Goal: Obtain resource: Download file/media

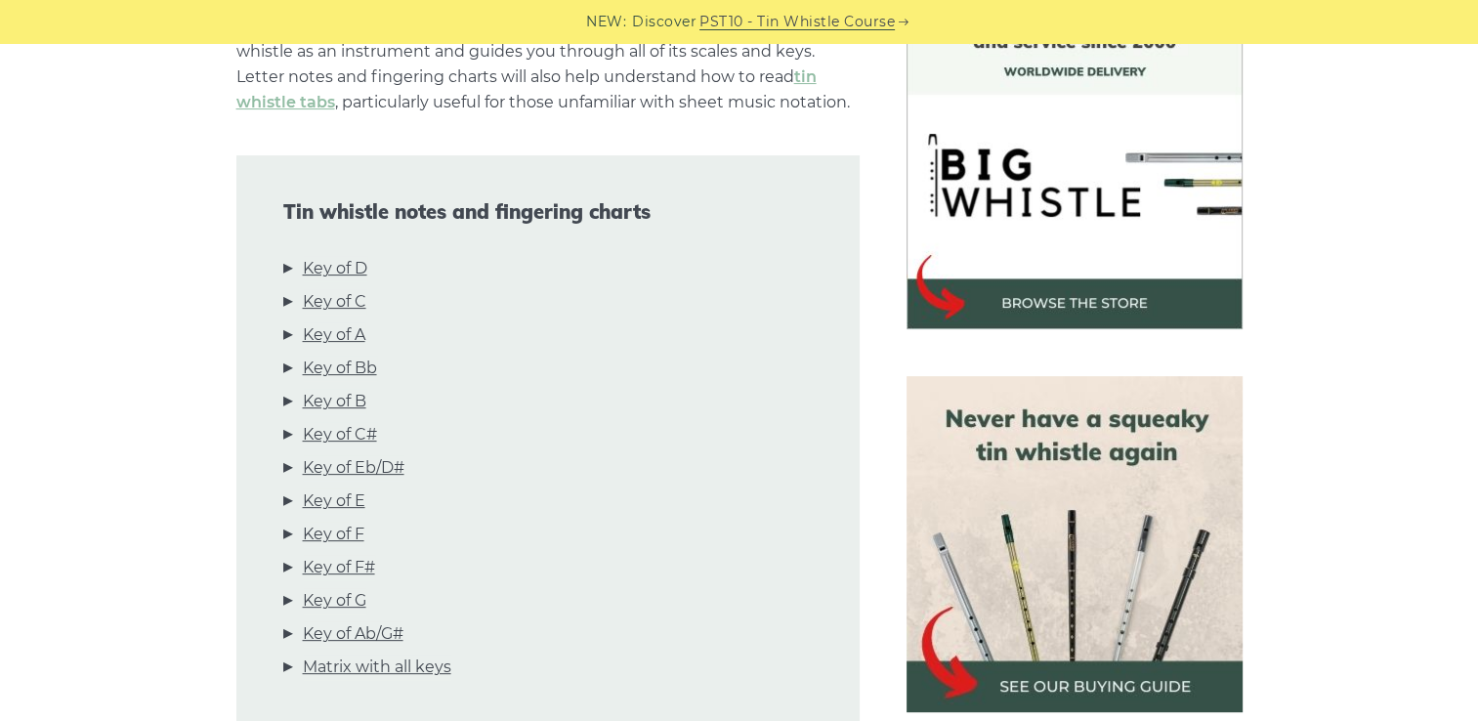
scroll to position [586, 0]
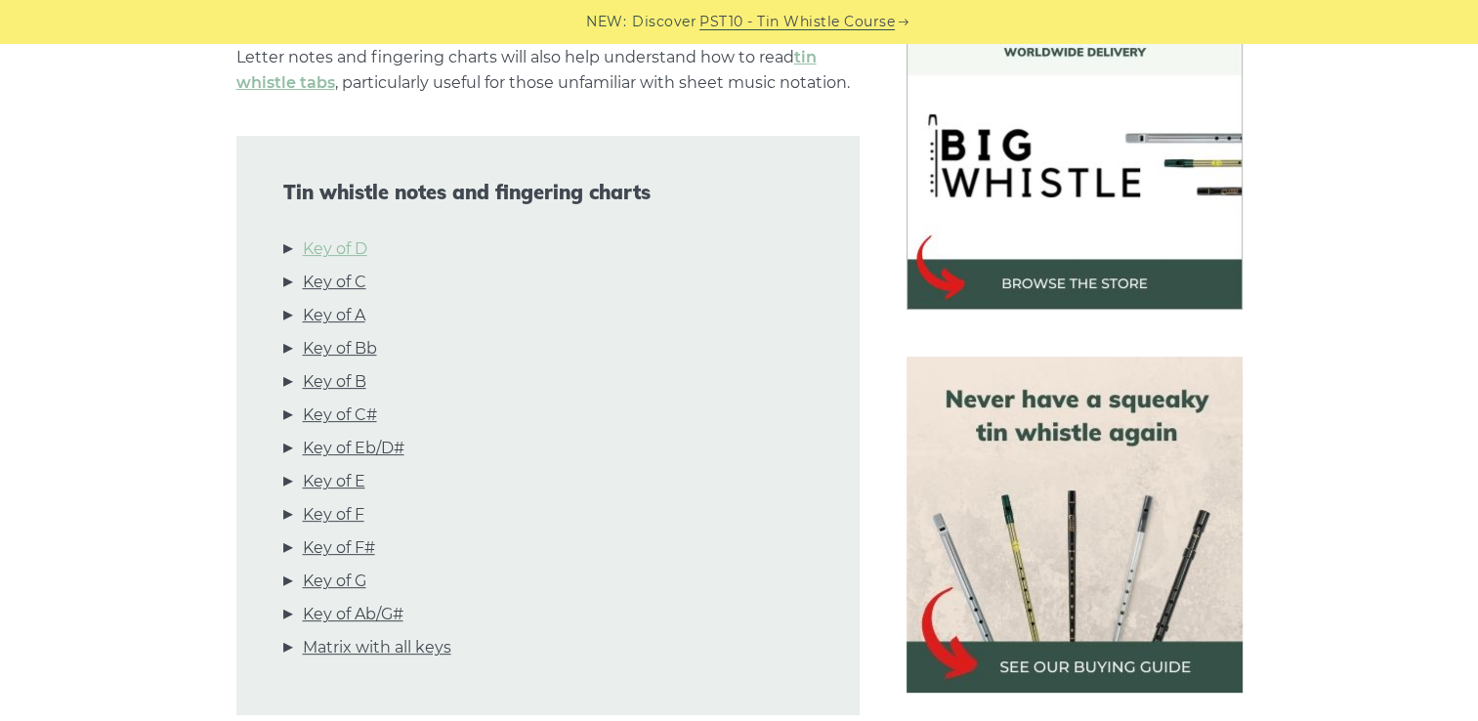
click at [354, 247] on link "Key of D" at bounding box center [335, 248] width 64 height 25
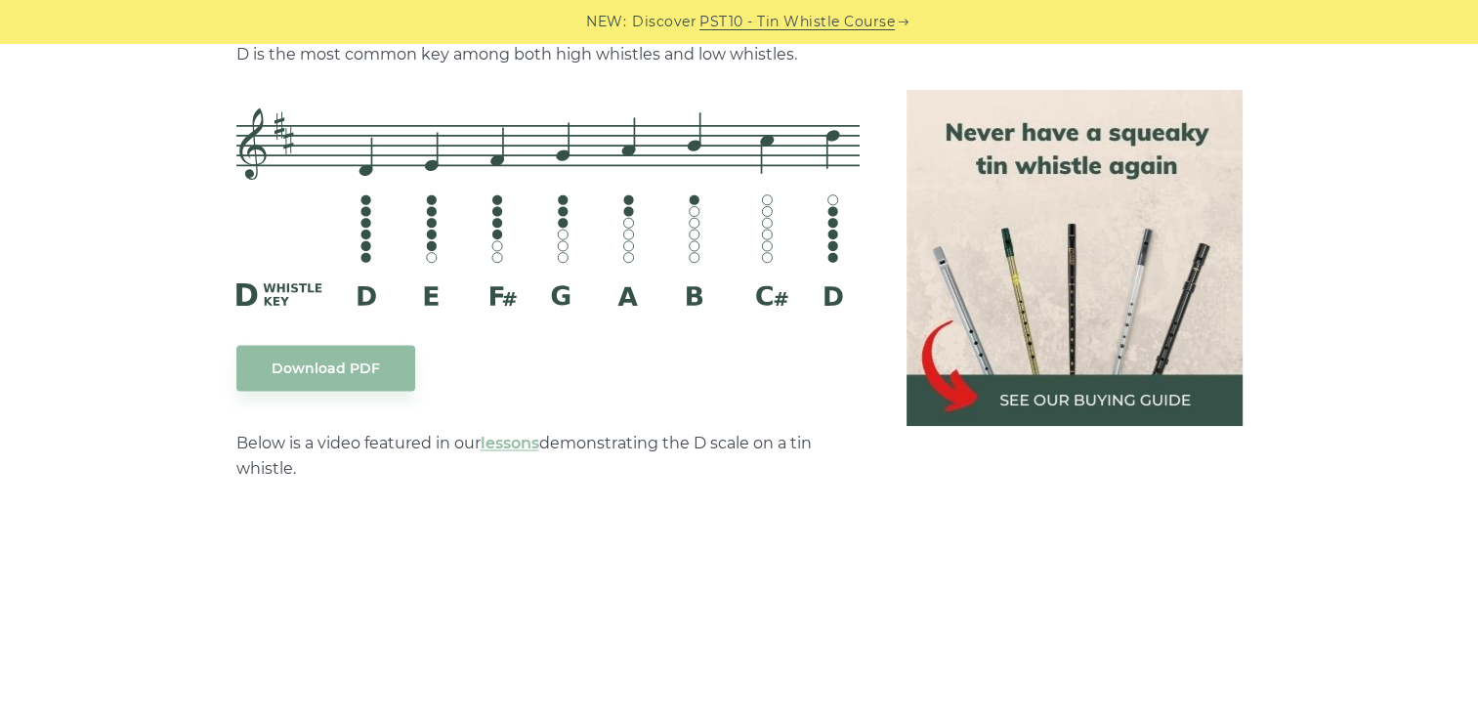
scroll to position [3141, 0]
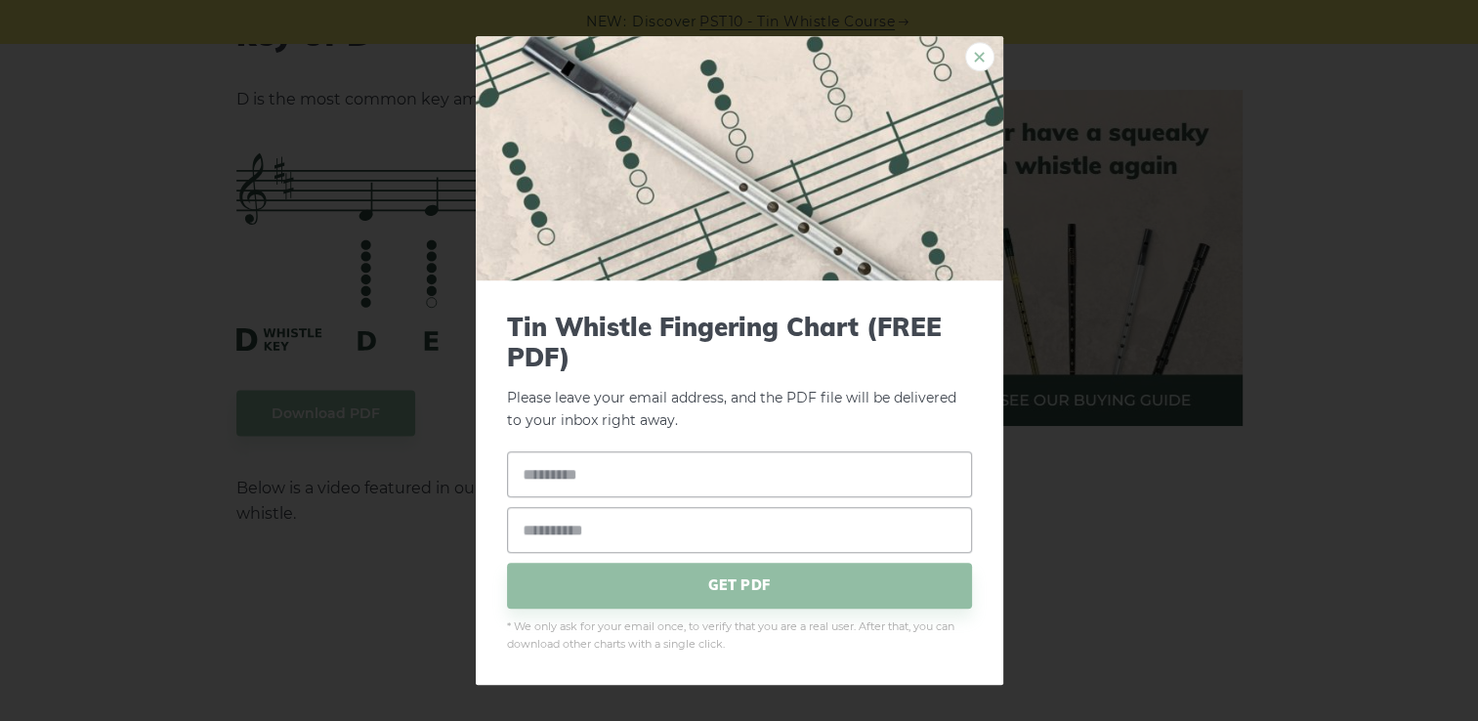
click at [987, 55] on link "×" at bounding box center [979, 56] width 29 height 29
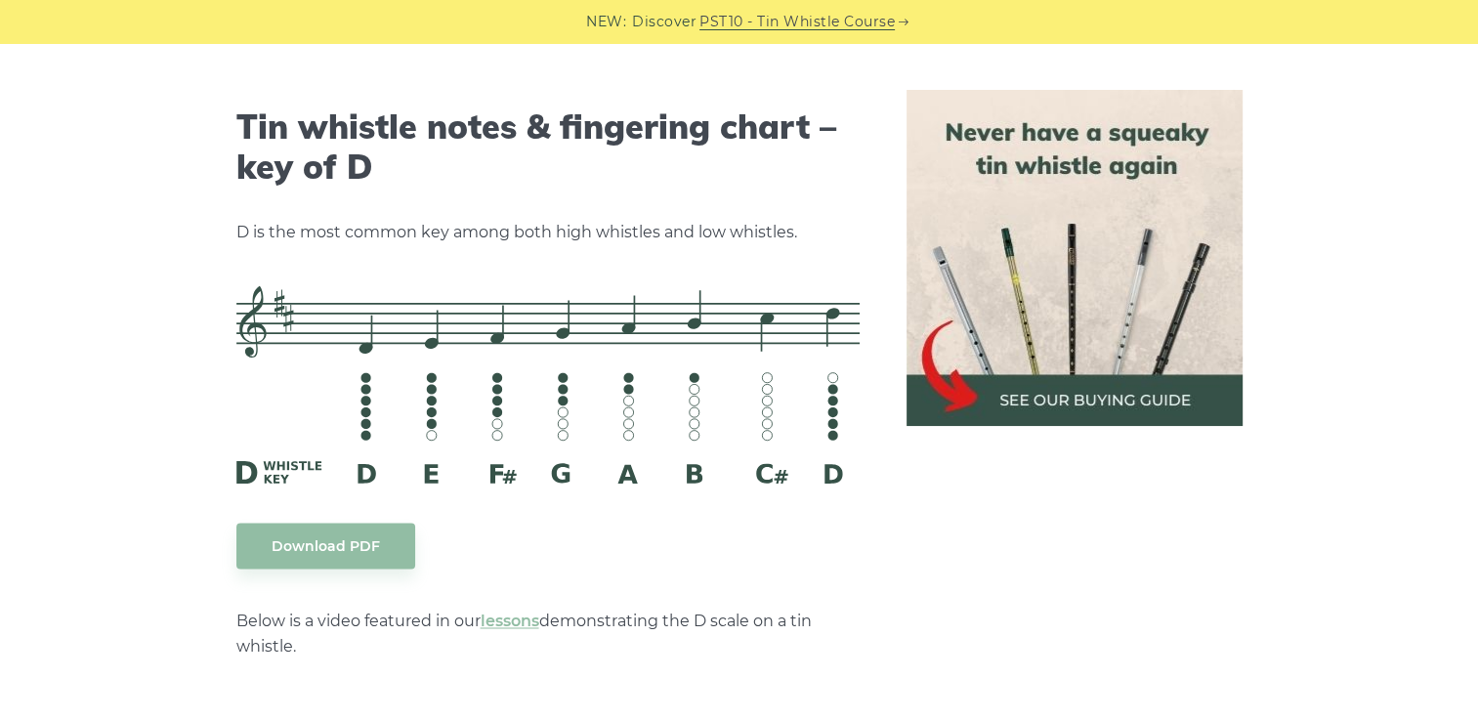
scroll to position [3044, 0]
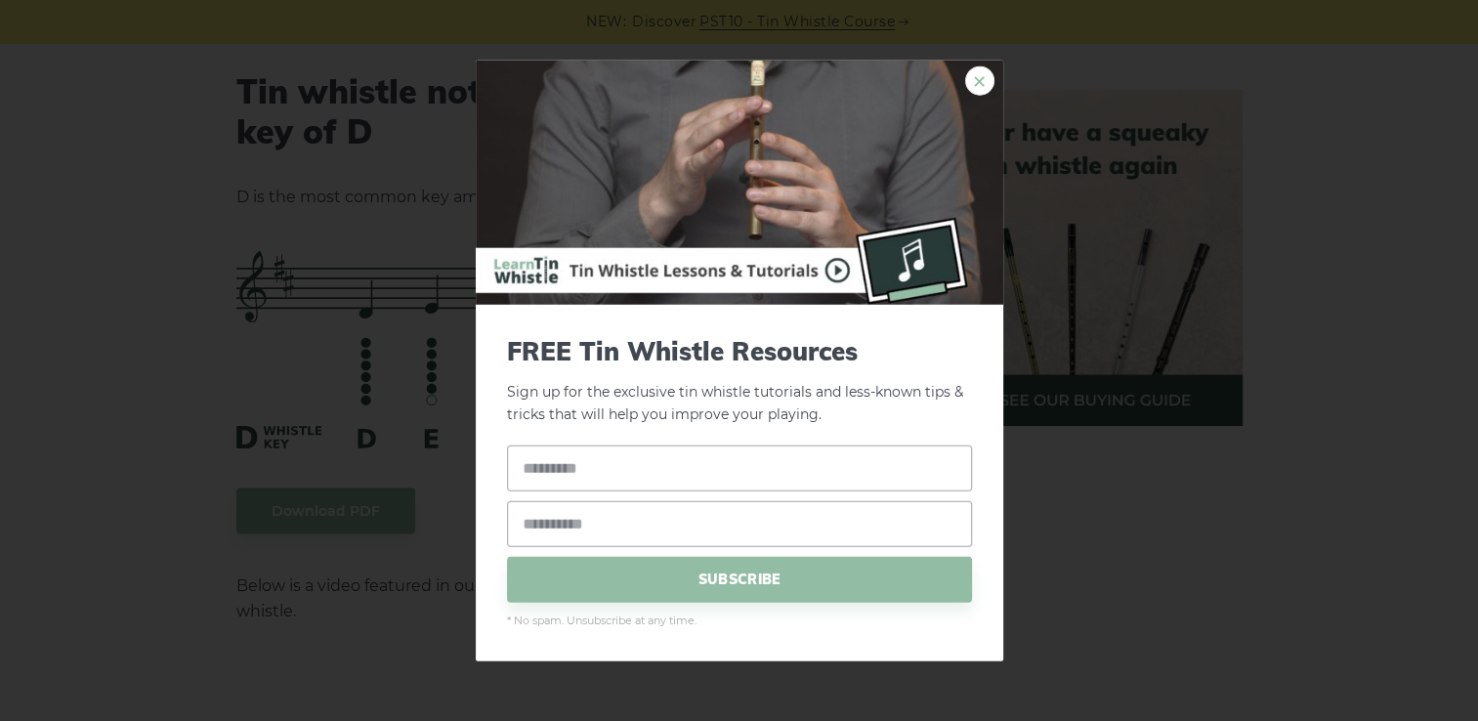
click at [977, 71] on link "×" at bounding box center [979, 80] width 29 height 29
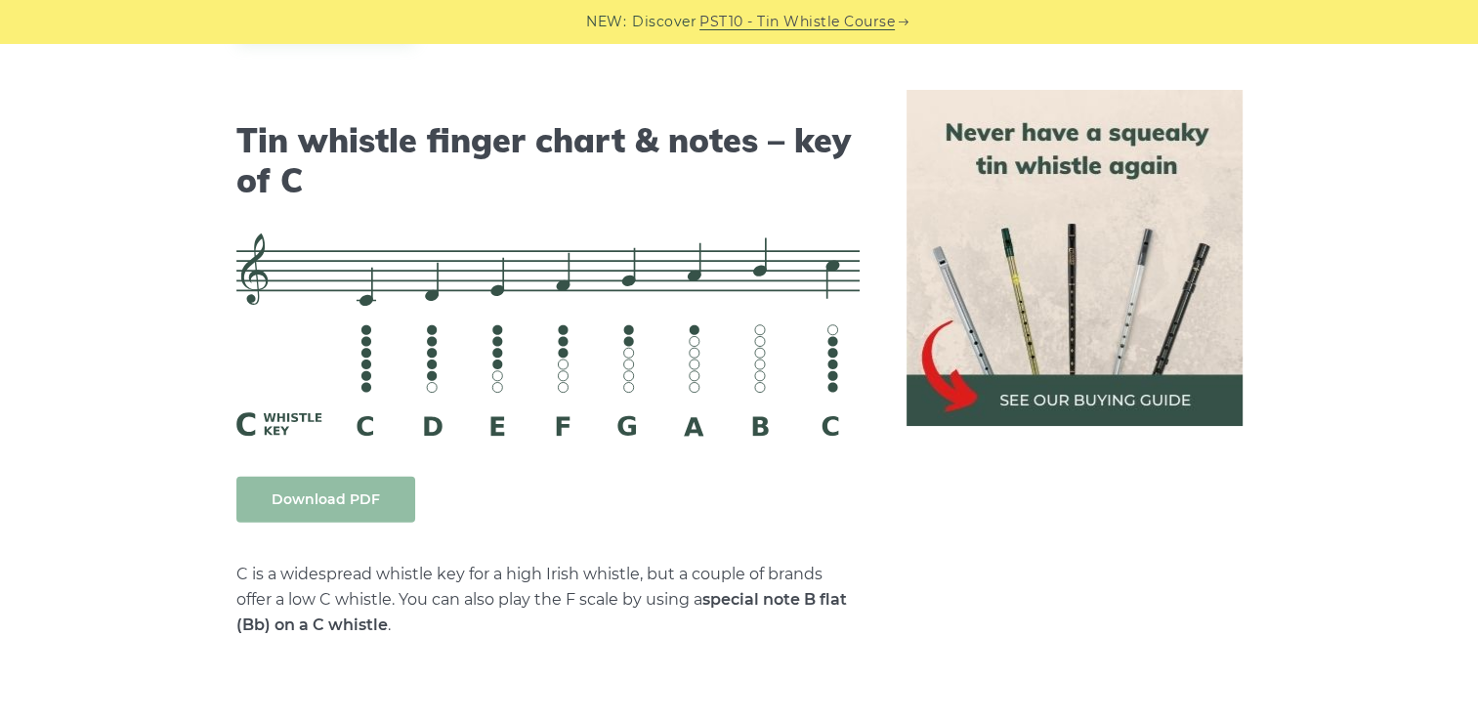
scroll to position [4802, 0]
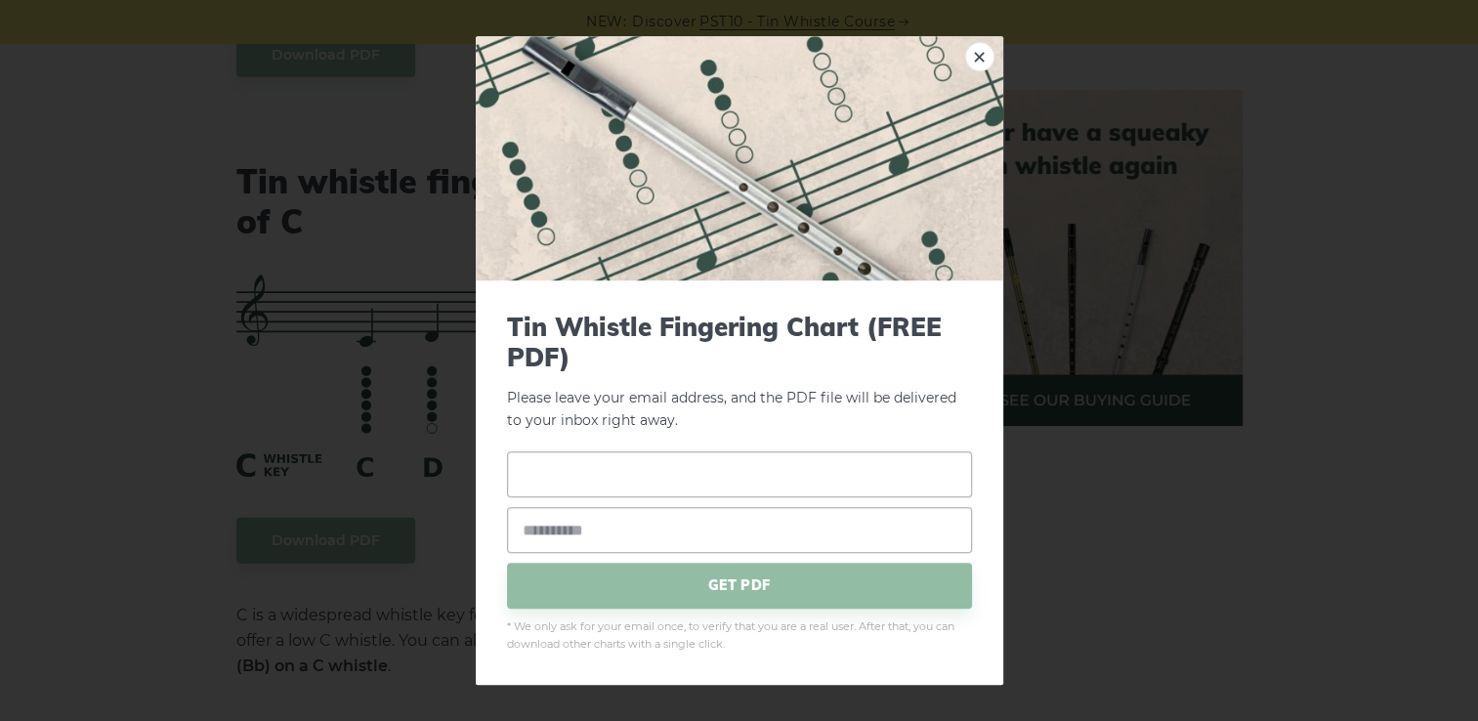
click at [682, 474] on input "text" at bounding box center [739, 474] width 465 height 46
type input "*****"
type input "**********"
click at [754, 574] on span "GET PDF" at bounding box center [739, 586] width 465 height 46
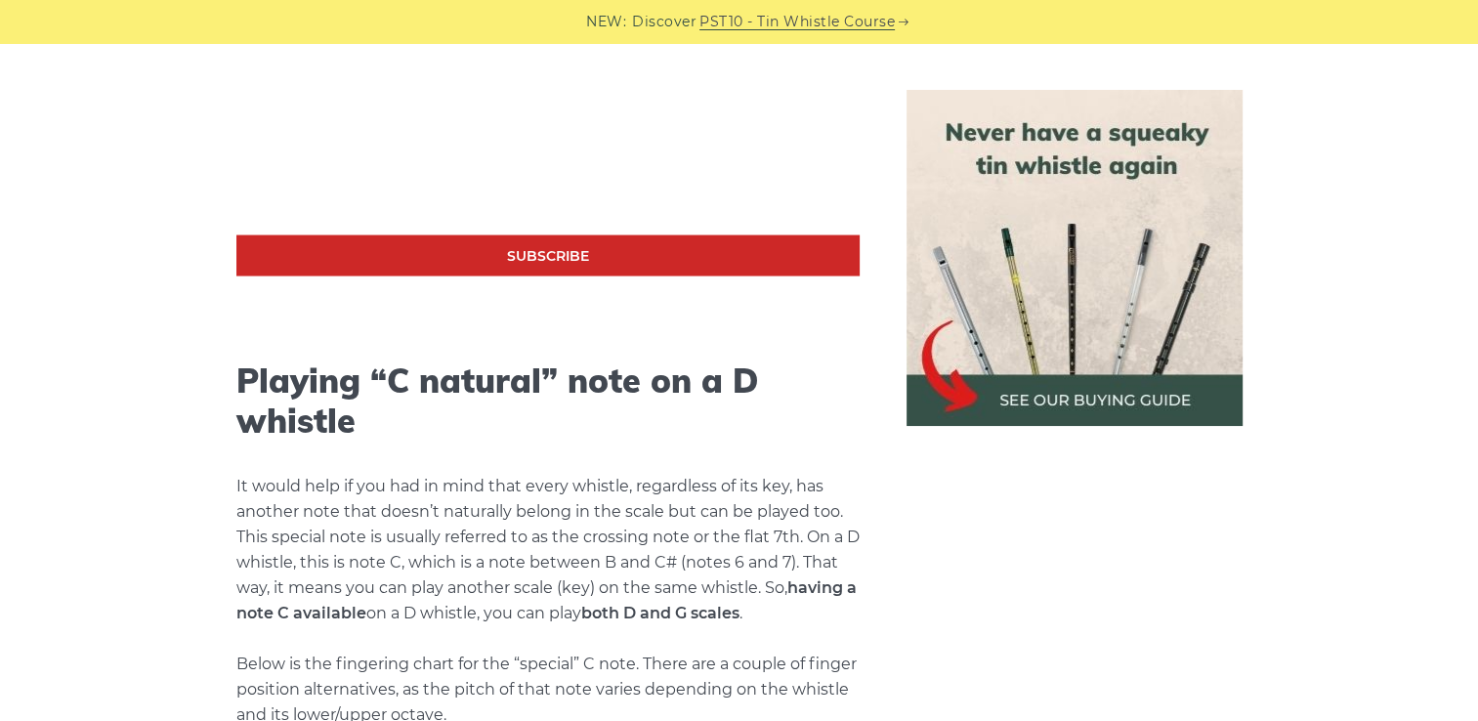
scroll to position [4313, 0]
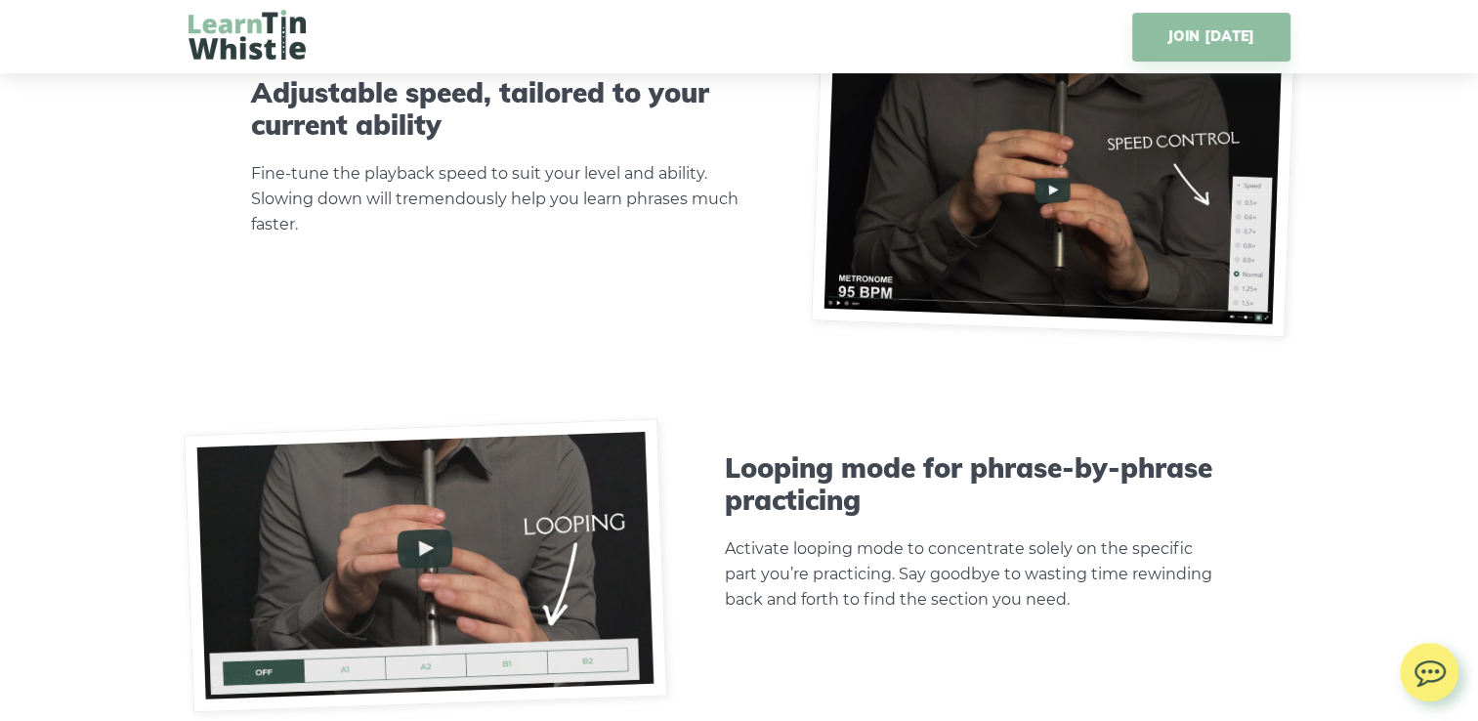
scroll to position [6056, 0]
